Goal: Check status: Check status

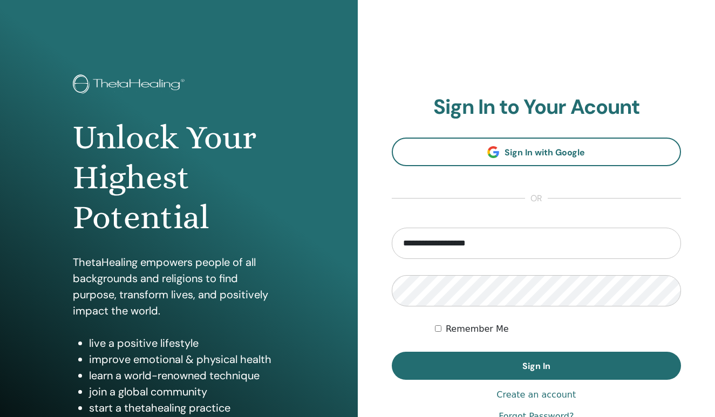
type input "**********"
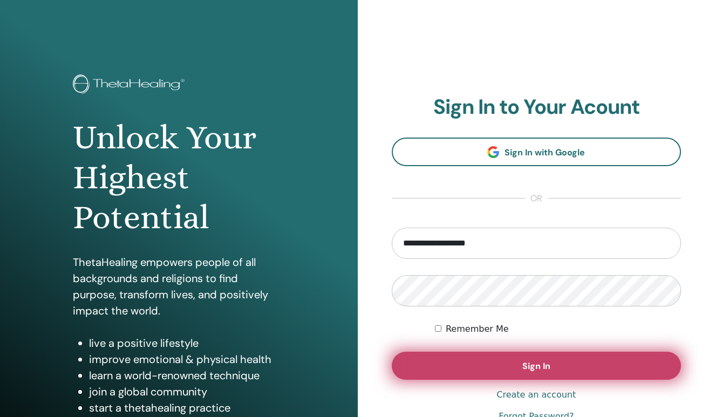
click at [520, 369] on button "Sign In" at bounding box center [537, 366] width 290 height 28
